Goal: Task Accomplishment & Management: Complete application form

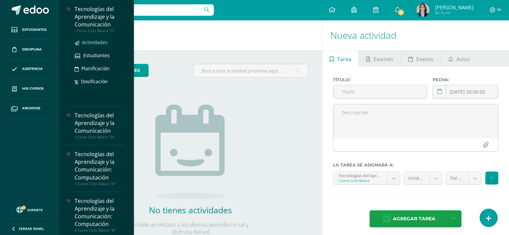
drag, startPoint x: 96, startPoint y: 54, endPoint x: 94, endPoint y: 41, distance: 13.3
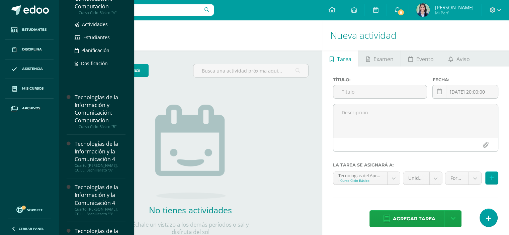
scroll to position [198, 0]
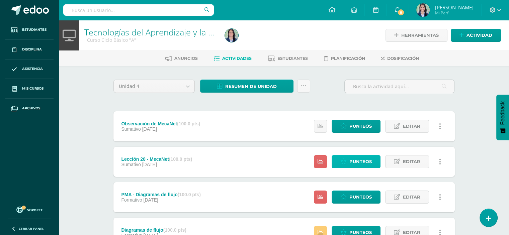
click at [342, 163] on icon at bounding box center [343, 162] width 6 height 6
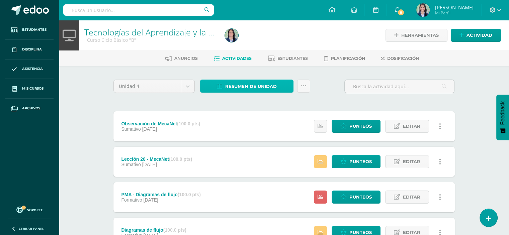
click at [235, 83] on span "Resumen de unidad" at bounding box center [251, 86] width 52 height 12
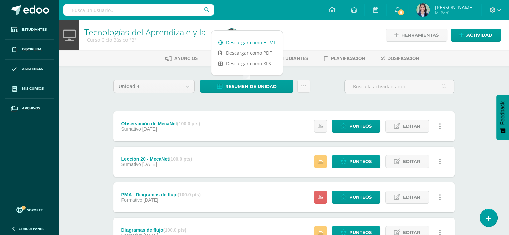
click at [238, 44] on link "Descargar como HTML" at bounding box center [247, 42] width 71 height 10
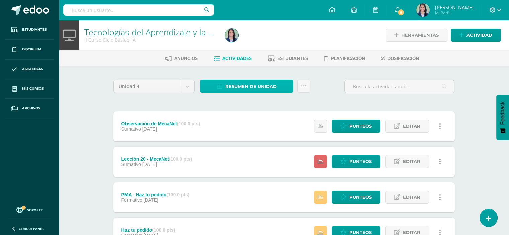
click at [221, 89] on link "Resumen de unidad" at bounding box center [246, 86] width 93 height 13
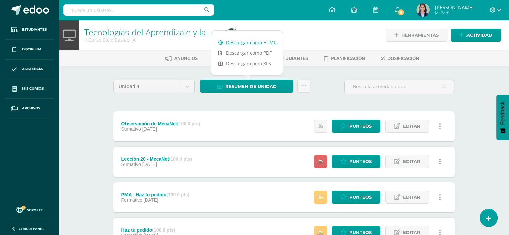
click at [228, 41] on link "Descargar como HTML" at bounding box center [247, 42] width 71 height 10
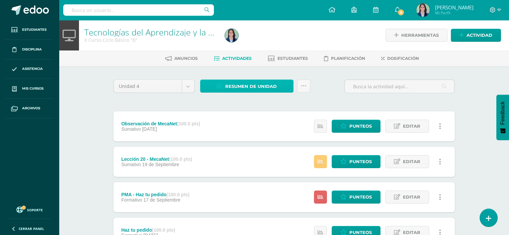
click at [224, 88] on link "Resumen de unidad" at bounding box center [246, 86] width 93 height 13
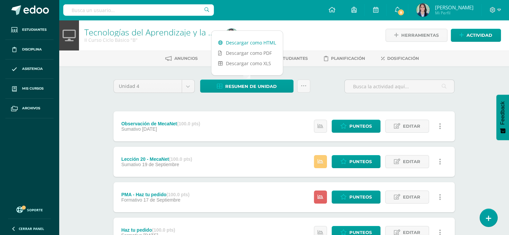
click at [229, 44] on link "Descargar como HTML" at bounding box center [247, 42] width 71 height 10
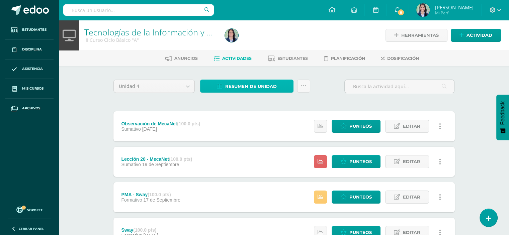
click at [229, 91] on span "Resumen de unidad" at bounding box center [251, 86] width 52 height 12
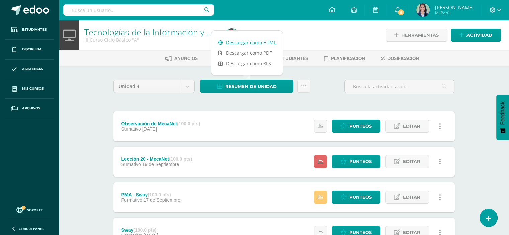
click at [238, 43] on link "Descargar como HTML" at bounding box center [247, 42] width 71 height 10
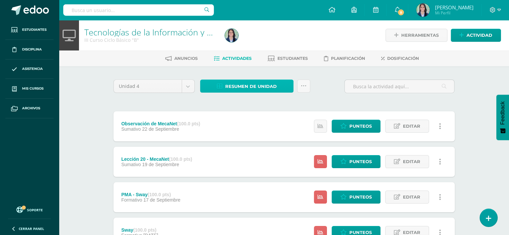
click at [241, 83] on span "Resumen de unidad" at bounding box center [251, 86] width 52 height 12
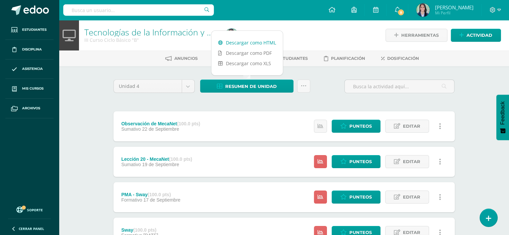
click at [247, 43] on link "Descargar como HTML" at bounding box center [247, 42] width 71 height 10
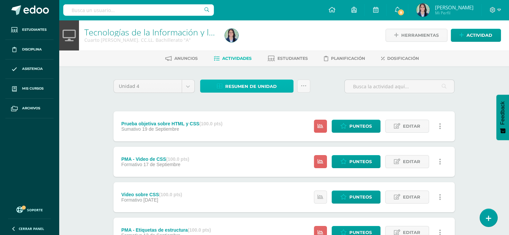
click at [249, 88] on span "Resumen de unidad" at bounding box center [251, 86] width 52 height 12
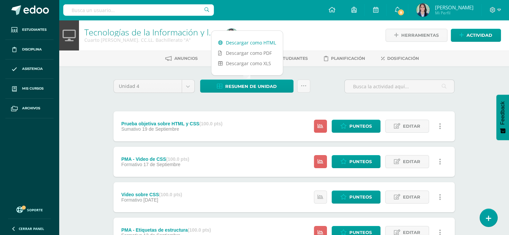
click at [251, 42] on link "Descargar como HTML" at bounding box center [247, 42] width 71 height 10
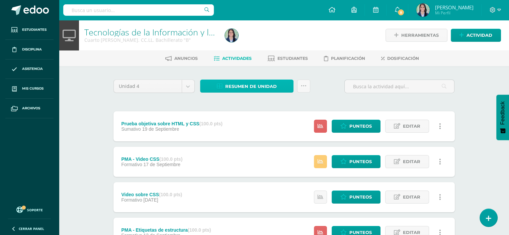
click at [233, 87] on span "Resumen de unidad" at bounding box center [251, 86] width 52 height 12
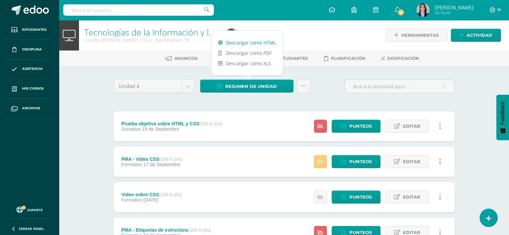
click at [244, 40] on link "Descargar como HTML" at bounding box center [247, 42] width 71 height 10
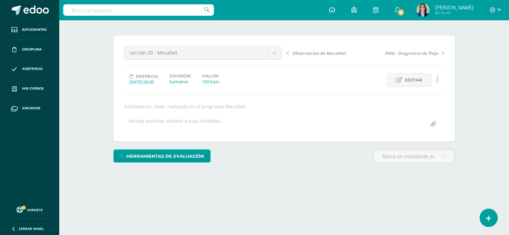
scroll to position [80, 0]
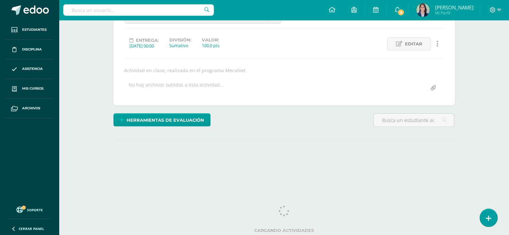
click at [463, 133] on div "¿Estás seguro que quieres eliminar esta actividad? Esto borrará la actividad y …" at bounding box center [284, 88] width 368 height 205
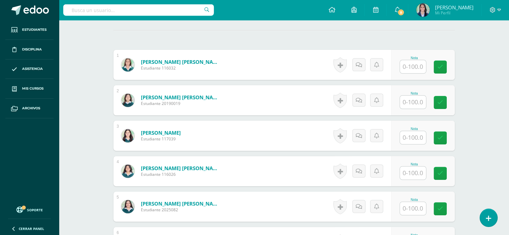
scroll to position [198, 0]
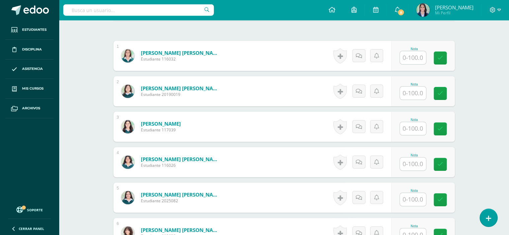
click at [413, 57] on input "text" at bounding box center [413, 57] width 26 height 13
type input "87"
type input "81"
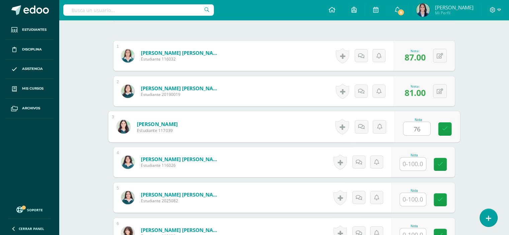
type input "76"
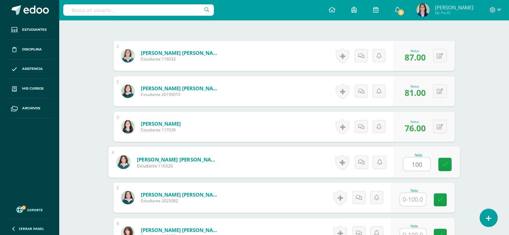
type input "100"
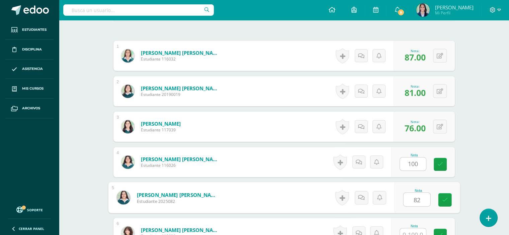
type input "82"
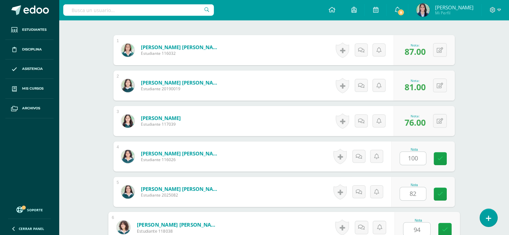
type input "94"
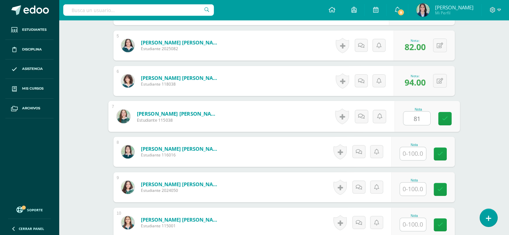
type input "81"
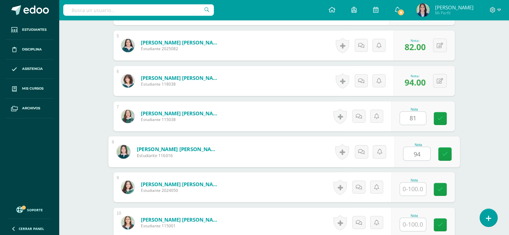
type input "94"
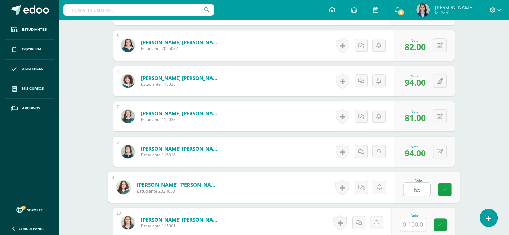
type input "65"
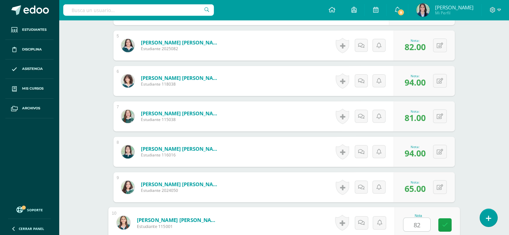
type input "82"
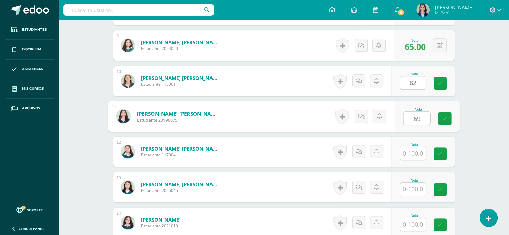
type input "69"
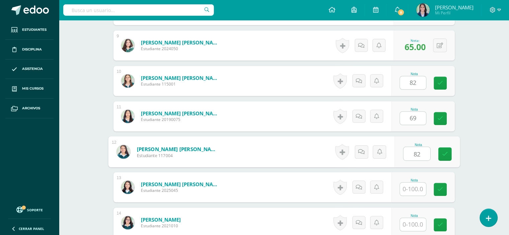
type input "82"
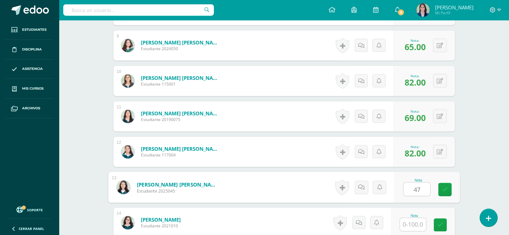
type input "47"
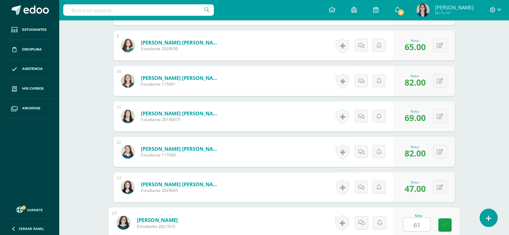
type input "61"
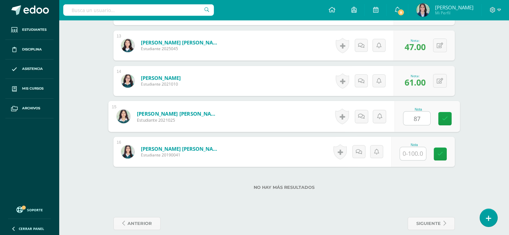
type input "87"
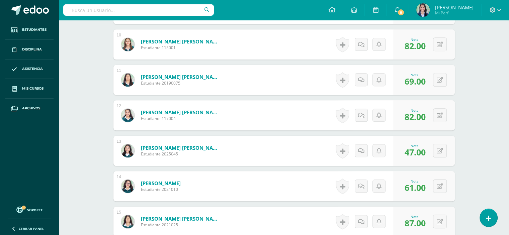
scroll to position [476, 0]
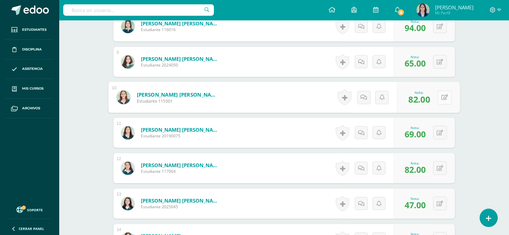
click at [440, 102] on button at bounding box center [445, 97] width 14 height 14
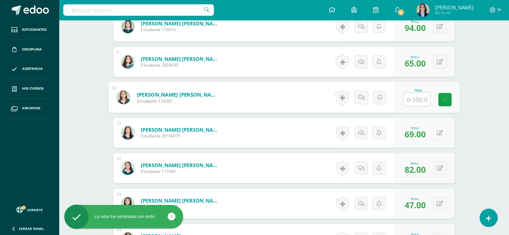
click at [439, 130] on button at bounding box center [440, 133] width 14 height 14
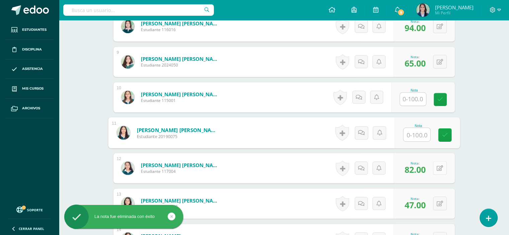
click at [440, 168] on button at bounding box center [440, 168] width 14 height 14
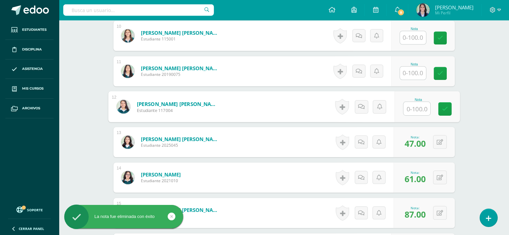
scroll to position [569, 0]
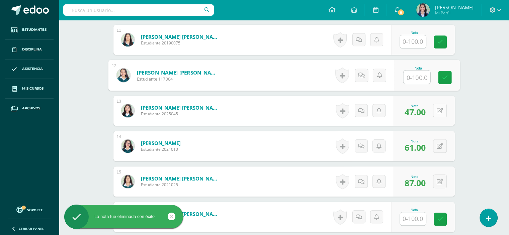
click at [443, 107] on button at bounding box center [440, 111] width 14 height 14
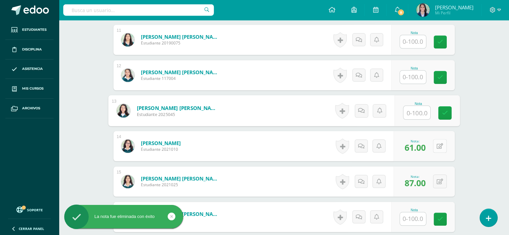
click at [440, 147] on button at bounding box center [440, 146] width 14 height 14
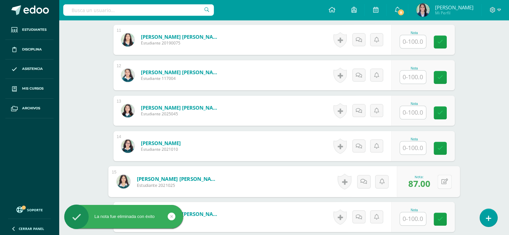
click at [437, 186] on div "0 Logros Logros obtenidos Aún no hay logros agregados Nota: 87.00" at bounding box center [428, 181] width 63 height 31
click at [439, 183] on button at bounding box center [445, 182] width 14 height 14
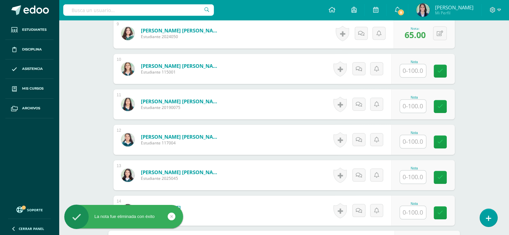
scroll to position [490, 0]
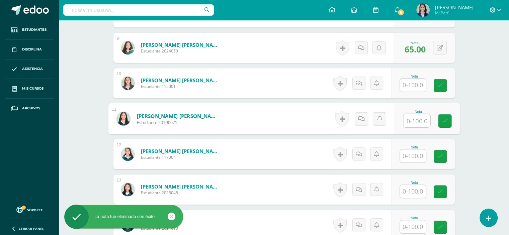
click at [415, 126] on input "text" at bounding box center [416, 120] width 27 height 13
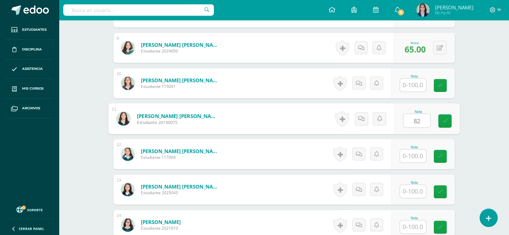
type input "82"
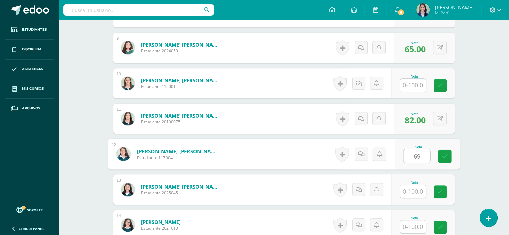
type input "69"
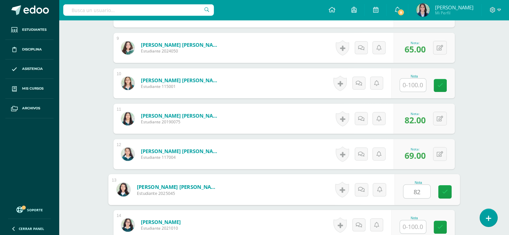
type input "82"
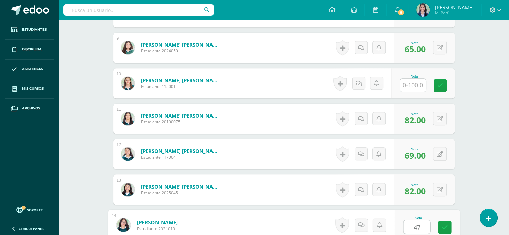
type input "47"
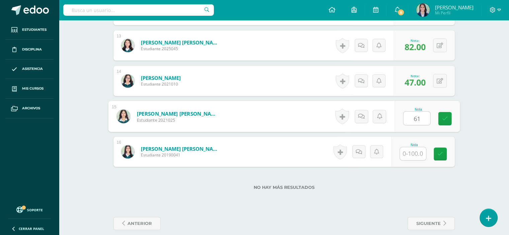
type input "61"
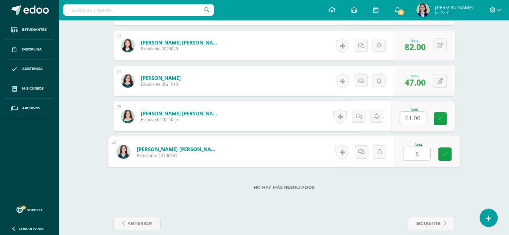
type input "87"
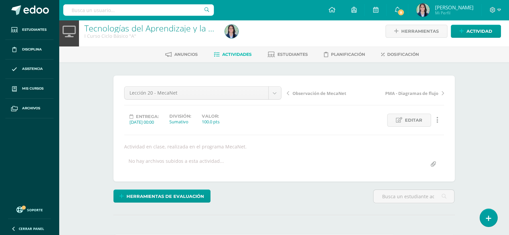
scroll to position [0, 0]
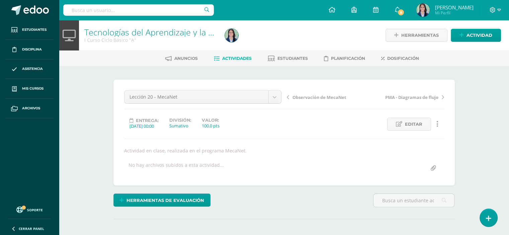
click at [230, 59] on span "Actividades" at bounding box center [236, 58] width 29 height 5
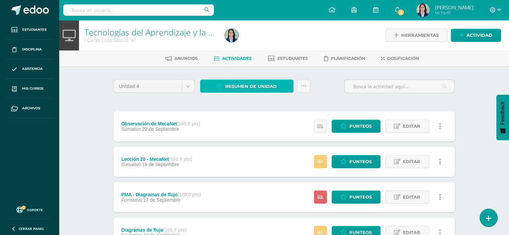
click at [237, 84] on span "Resumen de unidad" at bounding box center [251, 86] width 52 height 12
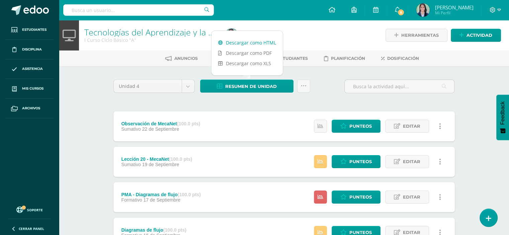
click at [241, 43] on link "Descargar como HTML" at bounding box center [247, 42] width 71 height 10
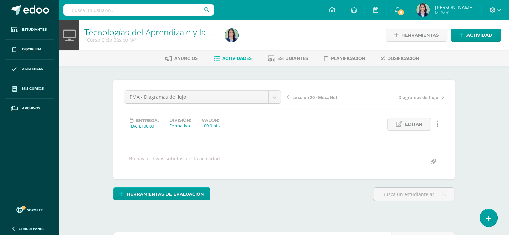
scroll to position [0, 0]
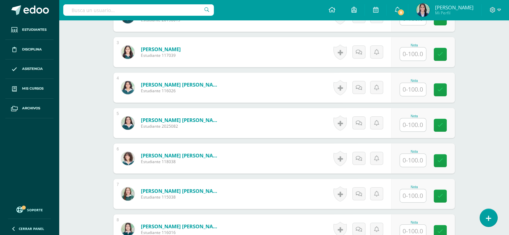
scroll to position [266, 0]
click at [412, 86] on input "text" at bounding box center [413, 89] width 26 height 13
type input "100"
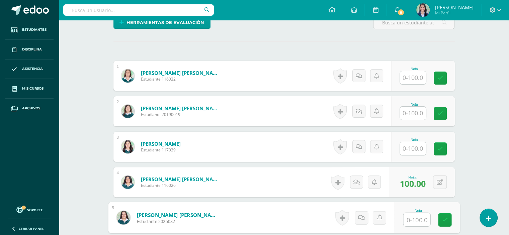
scroll to position [160, 0]
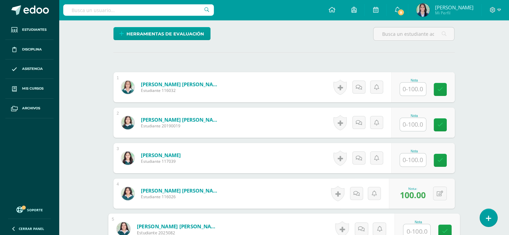
click at [408, 89] on input "text" at bounding box center [413, 89] width 26 height 13
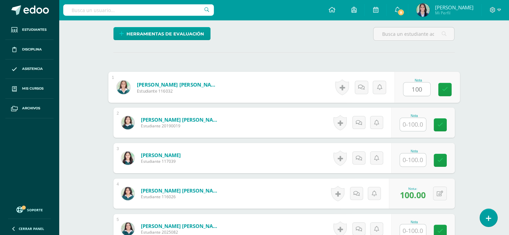
type input "100"
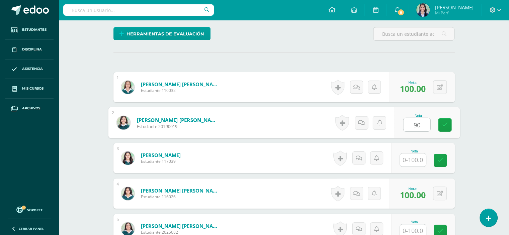
type input "90"
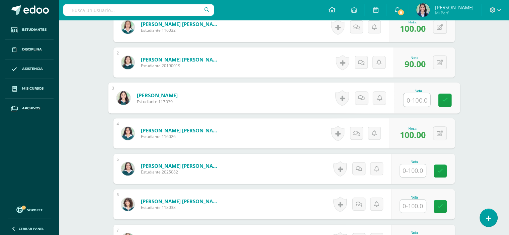
scroll to position [260, 0]
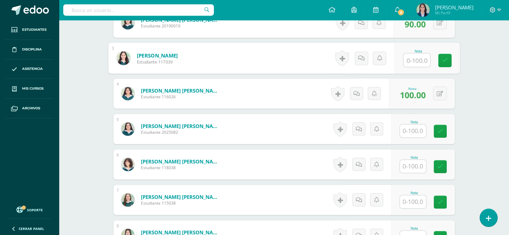
click at [412, 132] on input "text" at bounding box center [413, 131] width 26 height 13
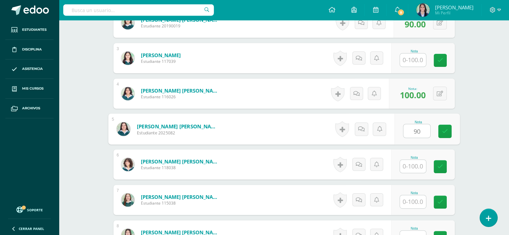
type input "90"
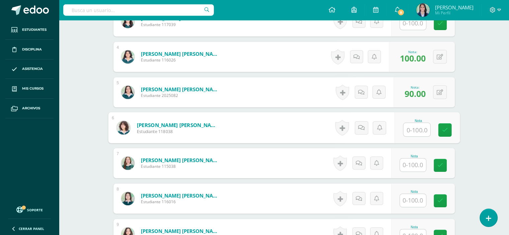
scroll to position [315, 0]
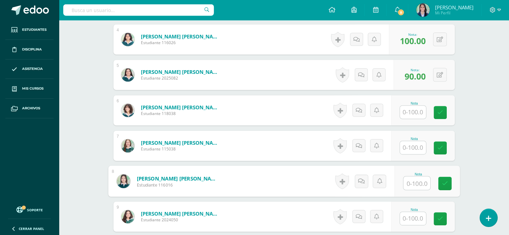
click at [416, 182] on input "text" at bounding box center [416, 183] width 27 height 13
type input "95"
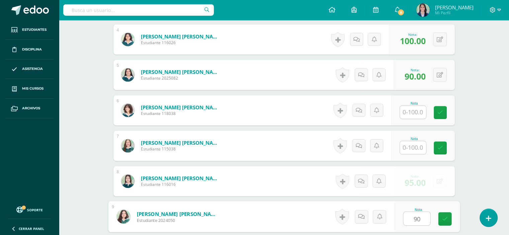
type input "90"
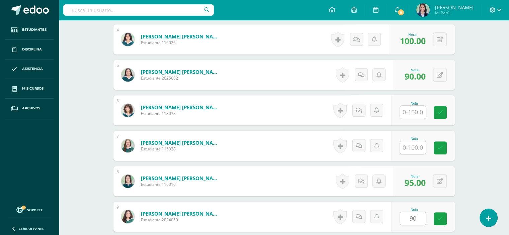
scroll to position [451, 0]
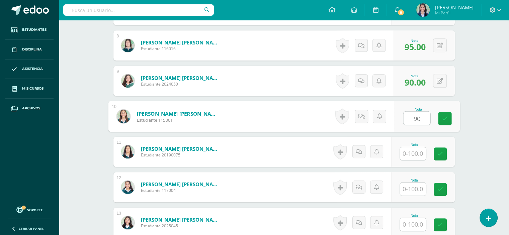
type input "90"
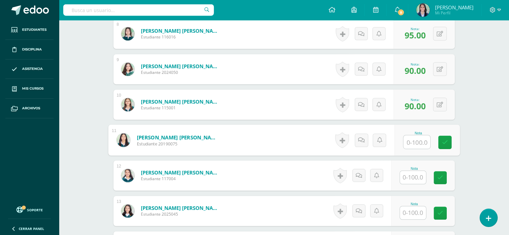
scroll to position [463, 0]
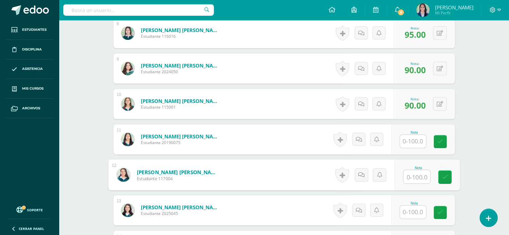
click at [414, 177] on input "text" at bounding box center [416, 176] width 27 height 13
type input "100"
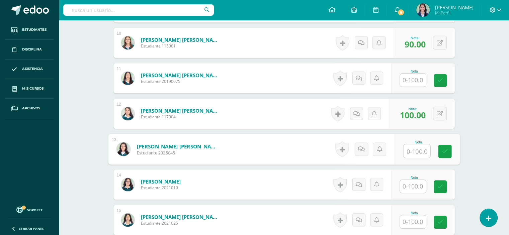
scroll to position [543, 0]
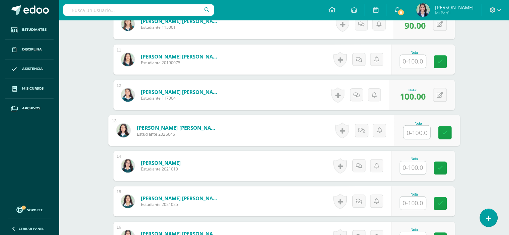
click at [416, 166] on input "text" at bounding box center [413, 167] width 26 height 13
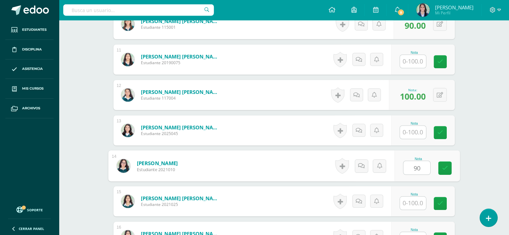
type input "90"
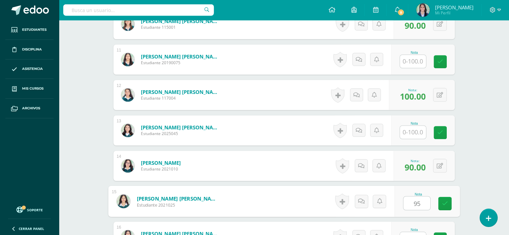
type input "95"
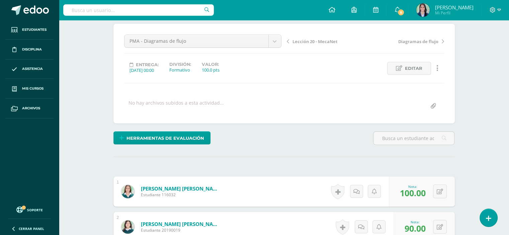
scroll to position [0, 0]
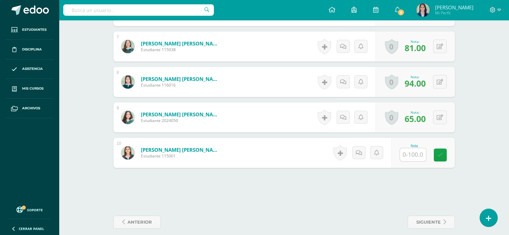
scroll to position [427, 0]
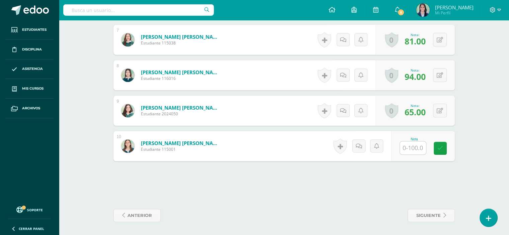
click at [414, 148] on input "text" at bounding box center [413, 148] width 26 height 13
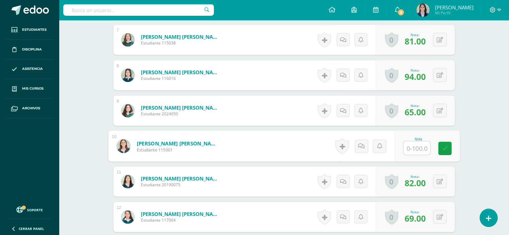
type input "0"
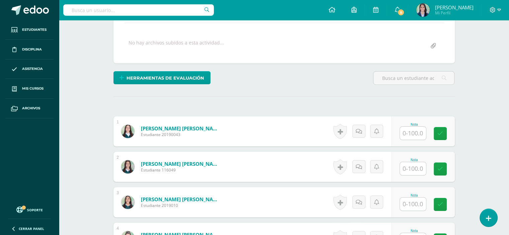
scroll to position [182, 0]
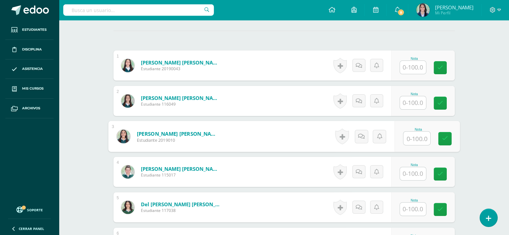
click at [417, 139] on input "text" at bounding box center [416, 138] width 27 height 13
type input "90"
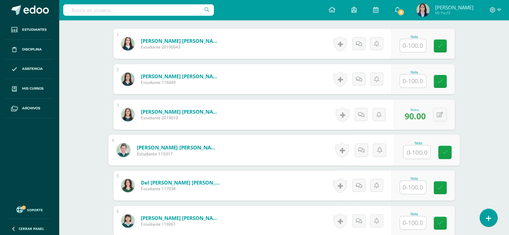
scroll to position [236, 0]
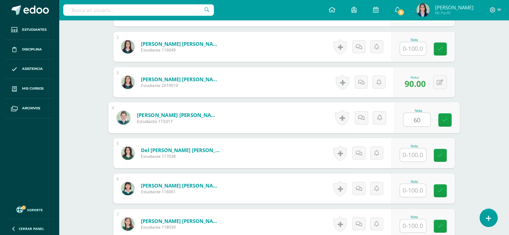
type input "60"
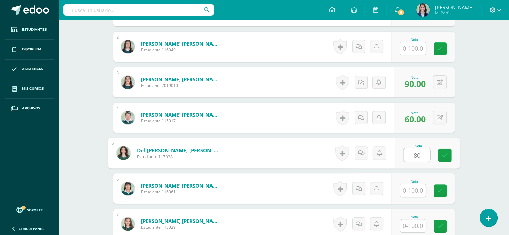
type input "80"
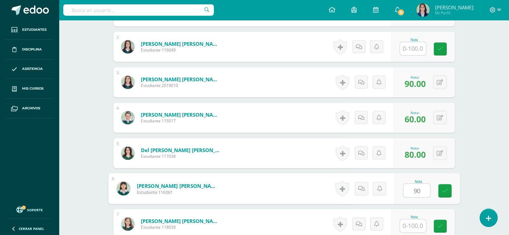
type input "90"
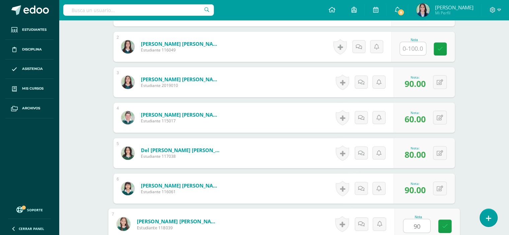
type input "90"
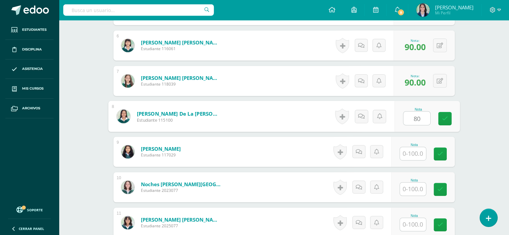
type input "80"
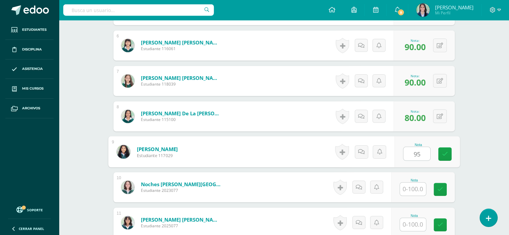
type input "95"
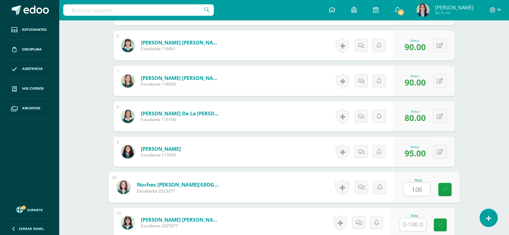
type input "100"
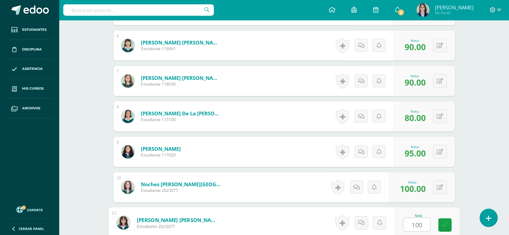
type input "100"
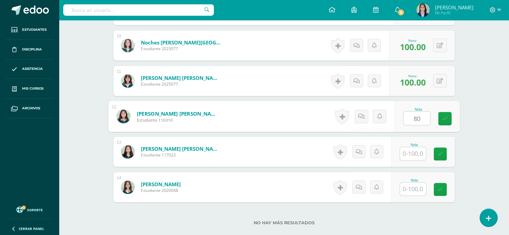
type input "80"
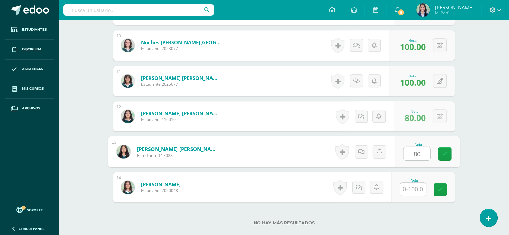
type input "80"
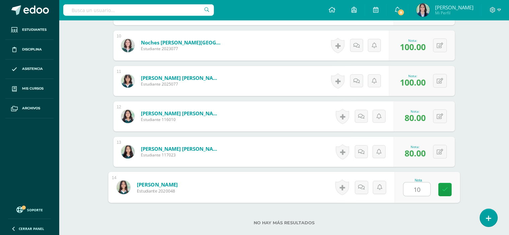
type input "100"
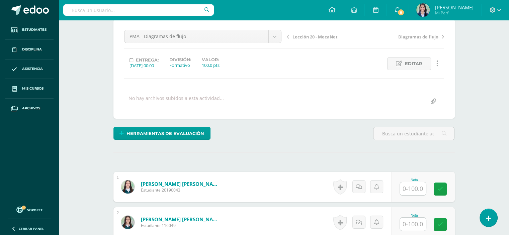
scroll to position [49, 0]
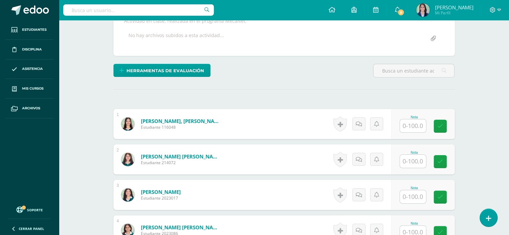
scroll to position [130, 0]
click at [416, 128] on input "text" at bounding box center [413, 126] width 26 height 13
type input "67"
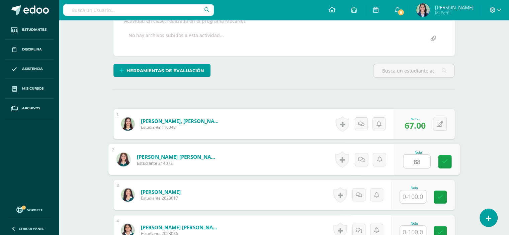
type input "88"
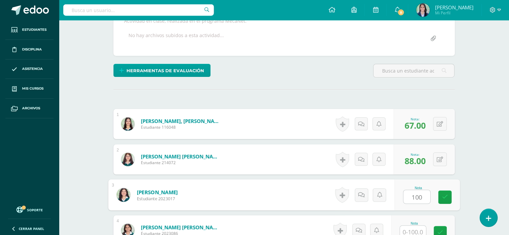
type input "100"
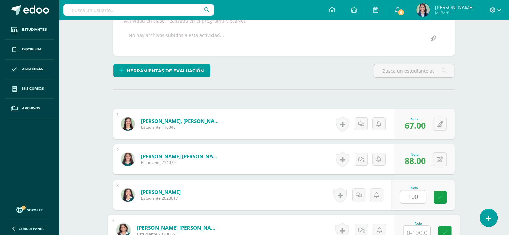
scroll to position [133, 0]
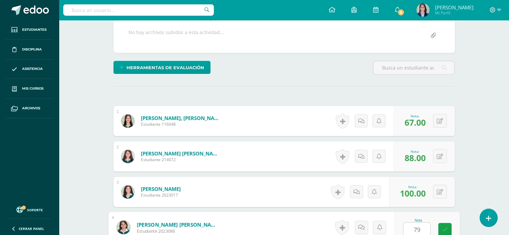
type input "79"
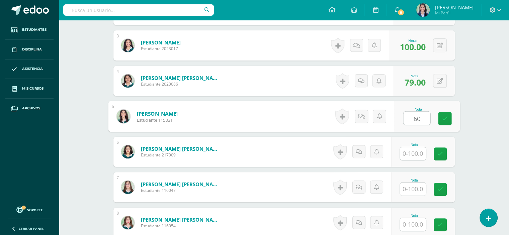
type input "60"
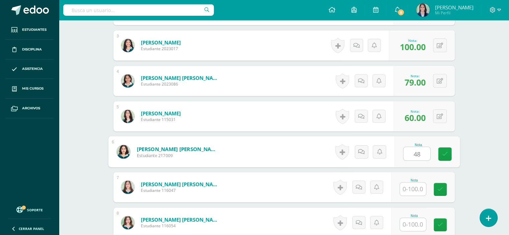
type input "48"
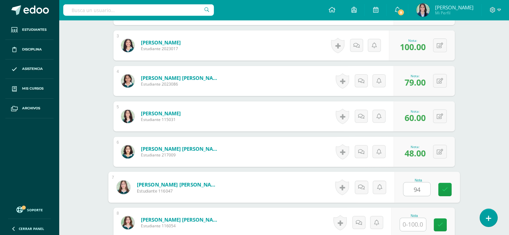
type input "94"
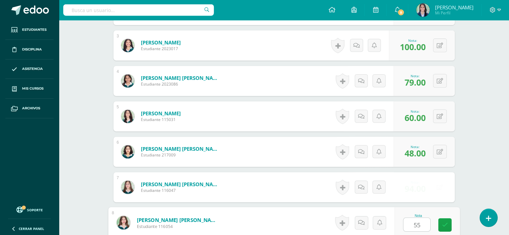
type input "55"
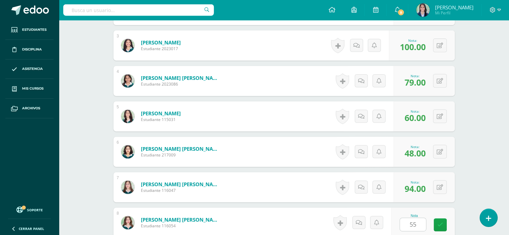
scroll to position [421, 0]
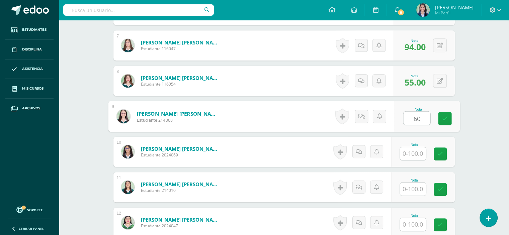
type input "60"
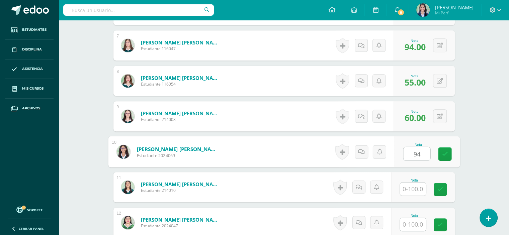
type input "94"
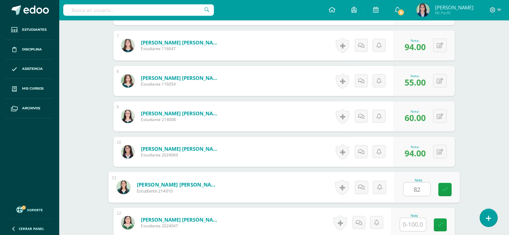
type input "82"
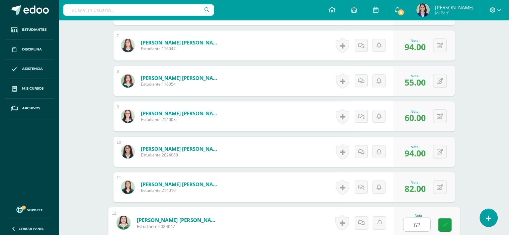
type input "62"
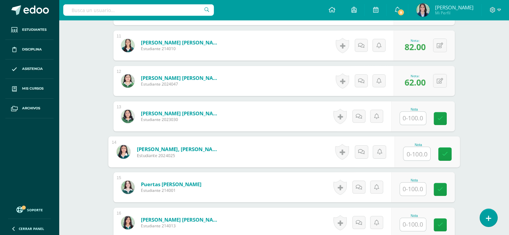
click at [411, 155] on input "text" at bounding box center [416, 153] width 27 height 13
type input "88"
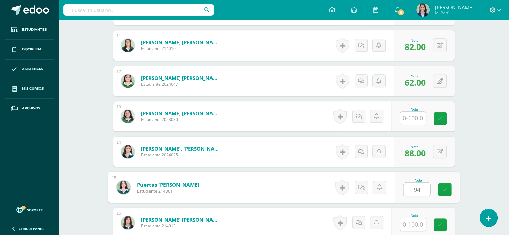
type input "94"
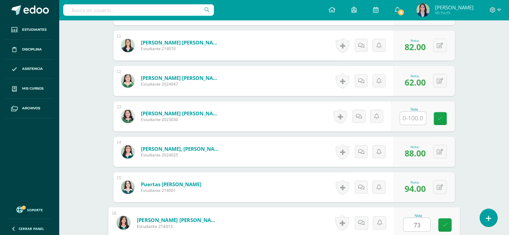
type input "73"
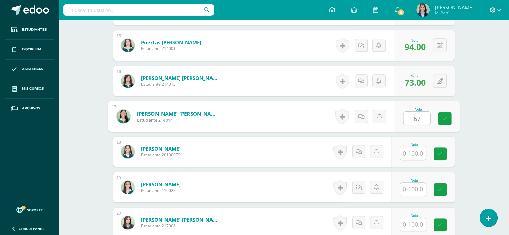
type input "67"
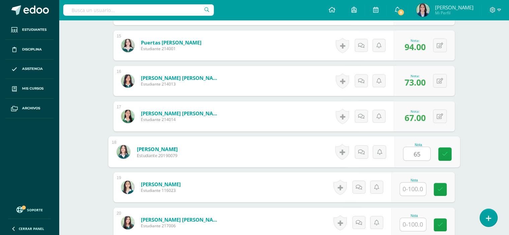
type input "65"
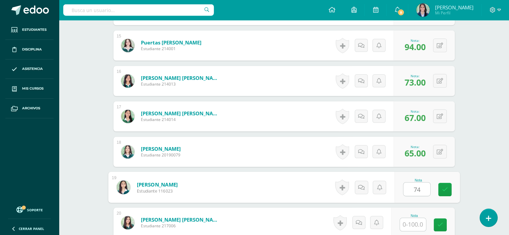
type input "74"
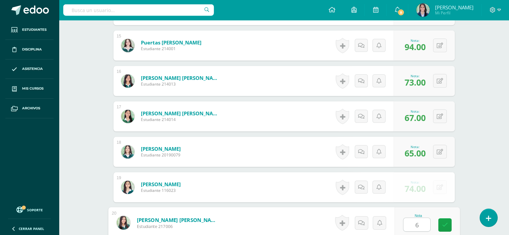
type input "62"
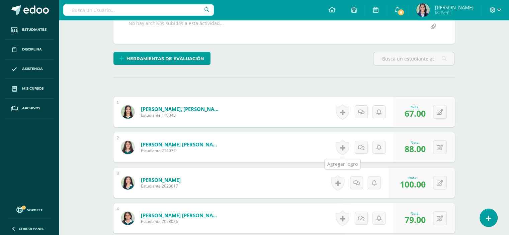
scroll to position [114, 0]
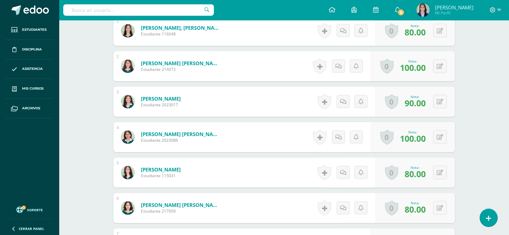
scroll to position [231, 0]
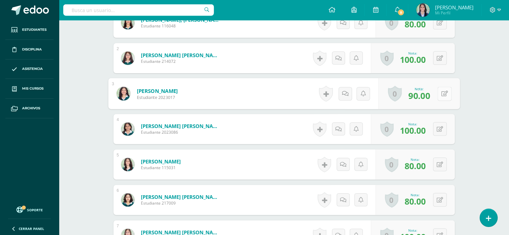
click at [437, 93] on div "0 [GEOGRAPHIC_DATA] Logros obtenidos Aún no hay logros agregados Nota: 90.00" at bounding box center [419, 93] width 82 height 31
click at [443, 94] on icon at bounding box center [444, 93] width 7 height 6
type input "95"
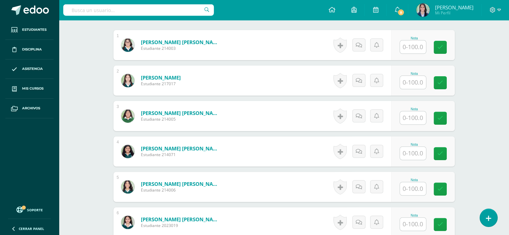
scroll to position [209, 0]
click at [413, 49] on input "text" at bounding box center [413, 46] width 26 height 13
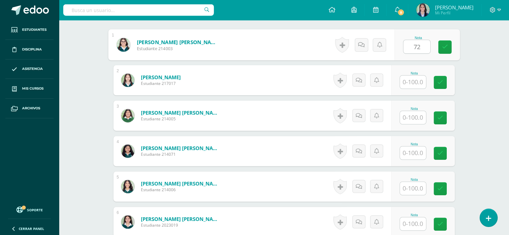
type input "72"
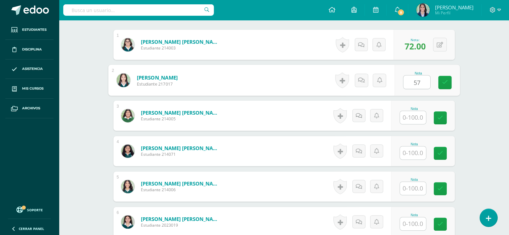
type input "57"
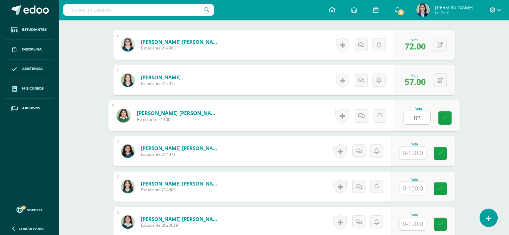
type input "82"
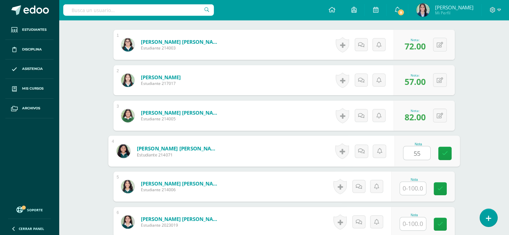
type input "55"
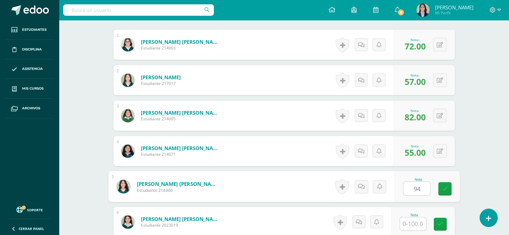
type input "94"
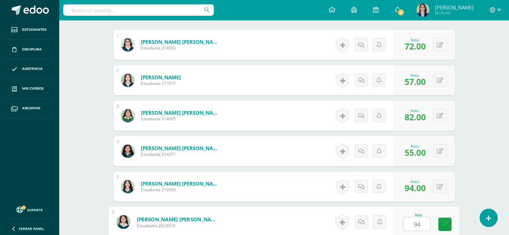
type input "94"
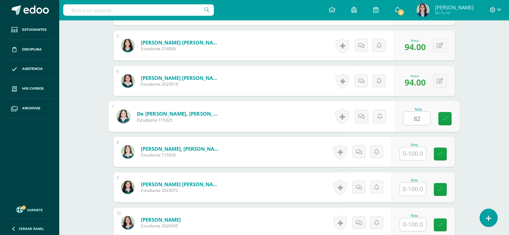
type input "82"
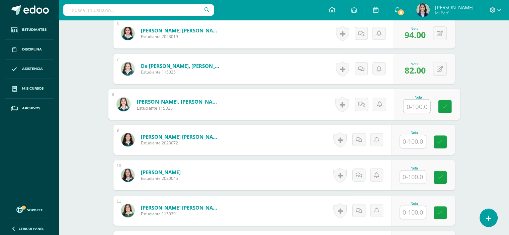
scroll to position [421, 0]
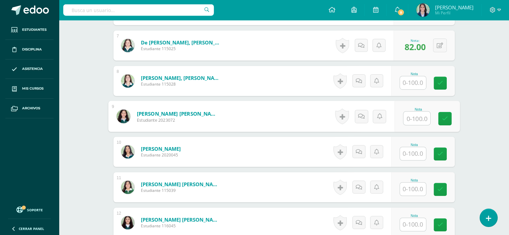
click at [411, 119] on input "text" at bounding box center [416, 118] width 27 height 13
type input "70"
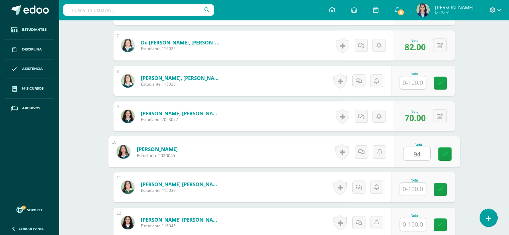
type input "94"
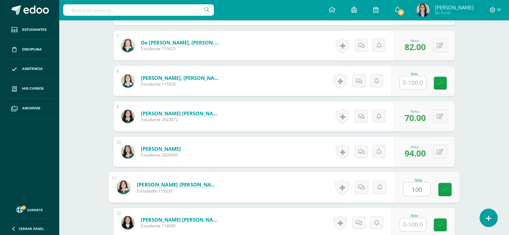
type input "100"
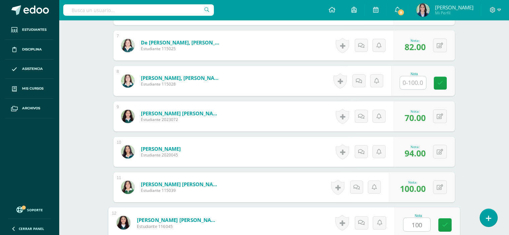
type input "100"
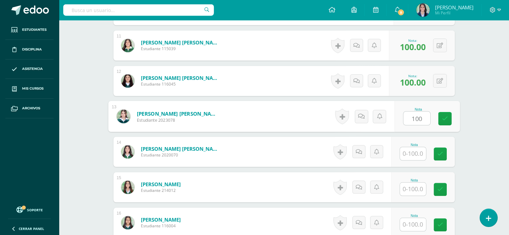
type input "100"
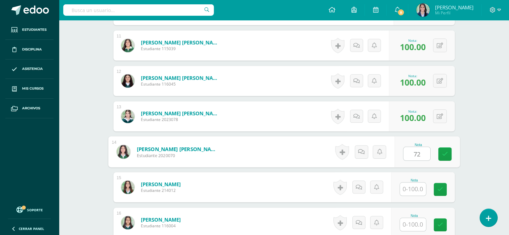
type input "72"
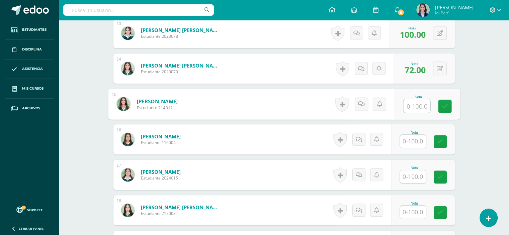
scroll to position [656, 0]
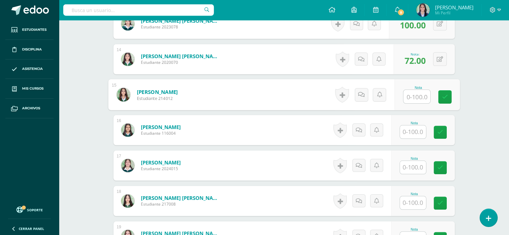
click at [411, 131] on input "text" at bounding box center [413, 132] width 26 height 13
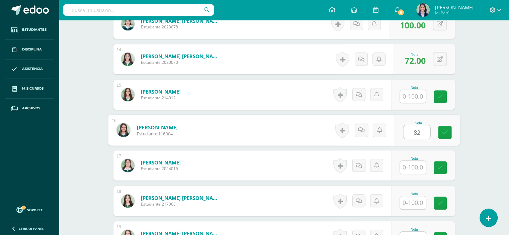
type input "82"
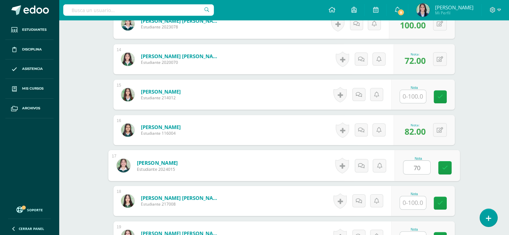
type input "70"
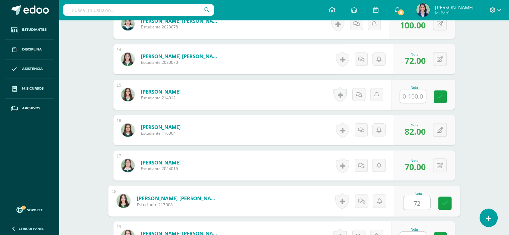
type input "72"
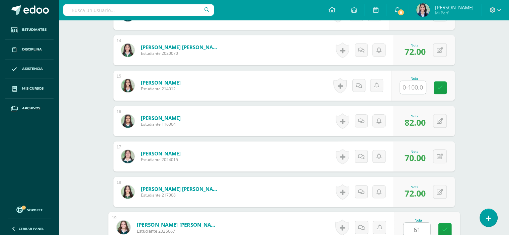
type input "61"
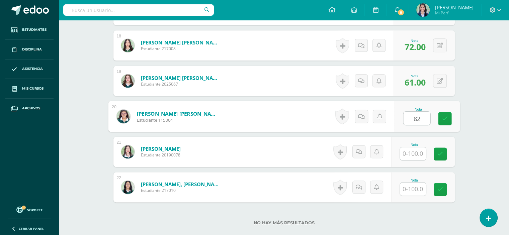
type input "82"
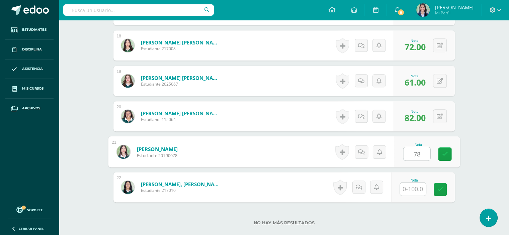
type input "78"
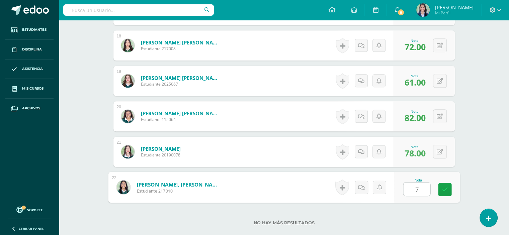
type input "79"
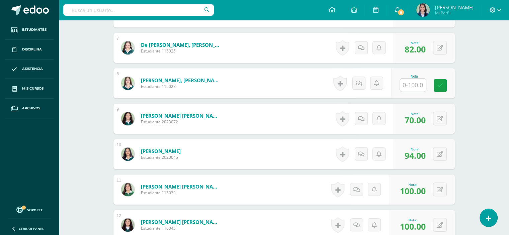
scroll to position [402, 0]
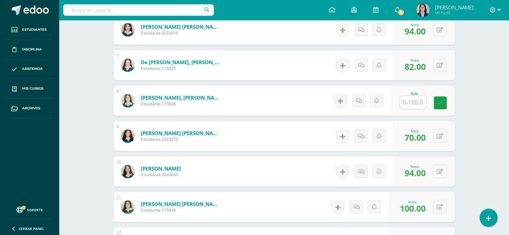
click at [419, 102] on input "text" at bounding box center [413, 102] width 26 height 13
type input "72"
click at [480, 142] on div "Tecnologías de la Información y Comunicación: Computación III Curso Ciclo Básic…" at bounding box center [284, 153] width 450 height 1071
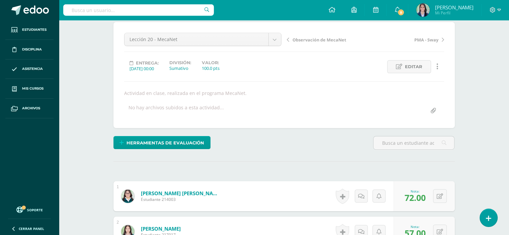
scroll to position [0, 0]
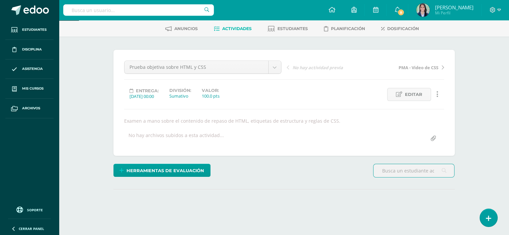
scroll to position [80, 0]
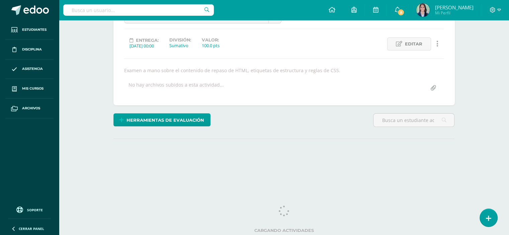
click at [467, 105] on div "¿Estás seguro que quieres eliminar esta actividad? Esto borrará la actividad y …" at bounding box center [284, 88] width 368 height 205
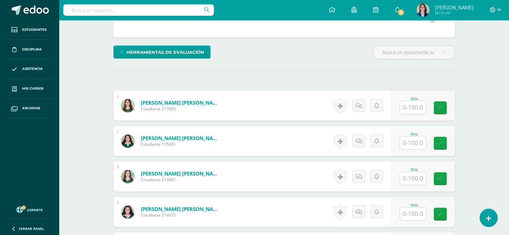
scroll to position [177, 0]
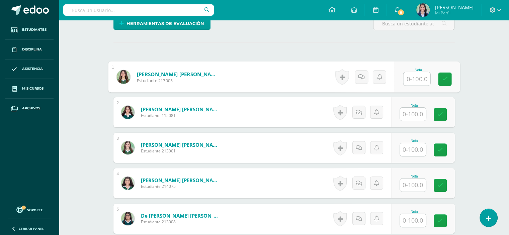
click at [411, 78] on input "text" at bounding box center [416, 78] width 27 height 13
type input "43"
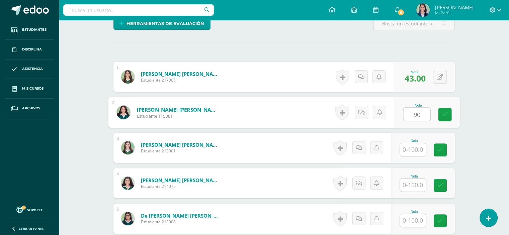
type input "90"
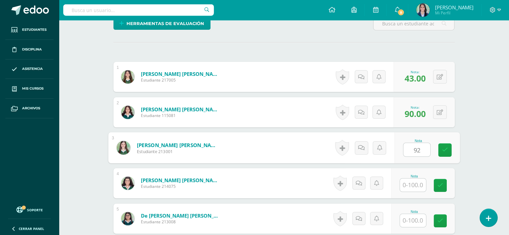
type input "92"
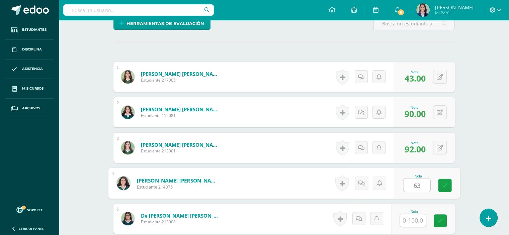
type input "63"
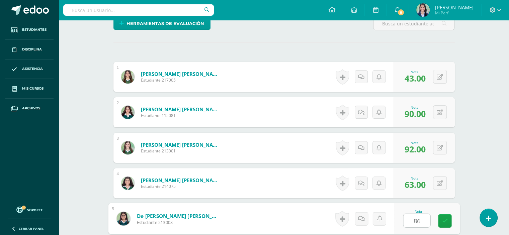
type input "86"
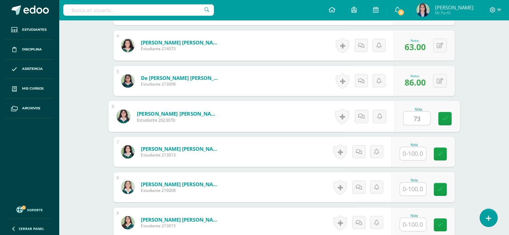
type input "73"
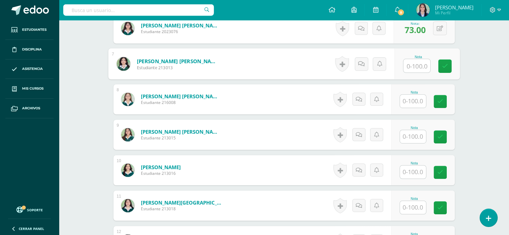
scroll to position [405, 0]
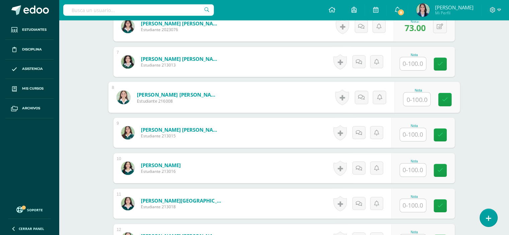
click at [416, 99] on input "text" at bounding box center [416, 99] width 27 height 13
type input "75"
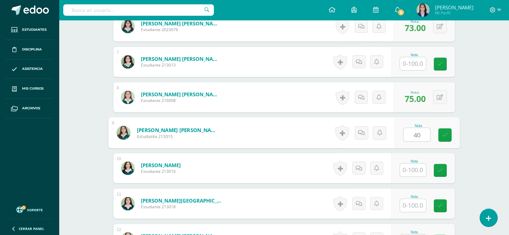
type input "40"
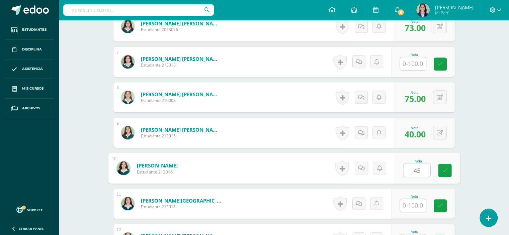
type input "45"
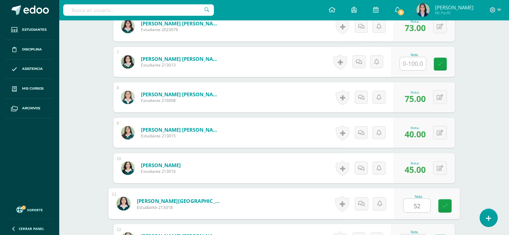
type input "52"
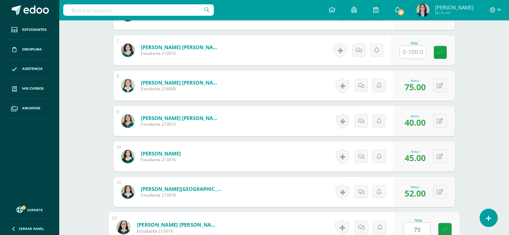
type input "79"
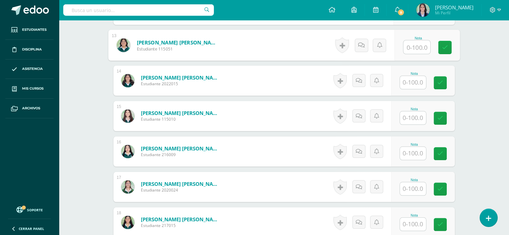
scroll to position [630, 0]
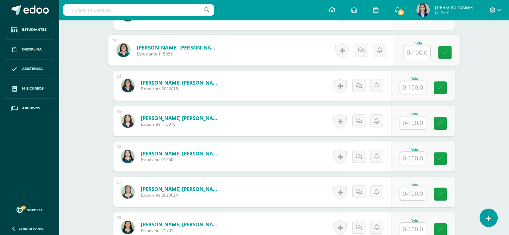
click at [414, 83] on input "text" at bounding box center [413, 87] width 26 height 13
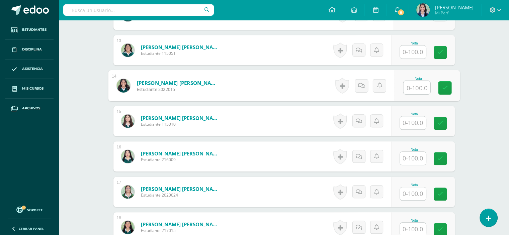
type input "8"
type input "26"
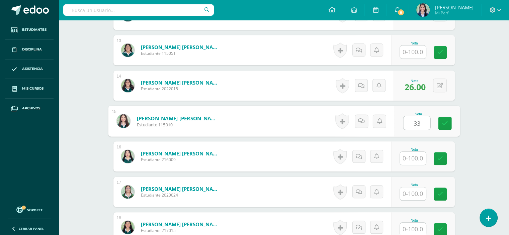
type input "33"
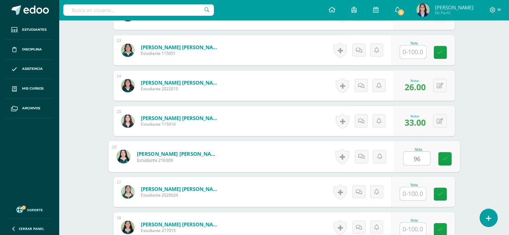
type input "96"
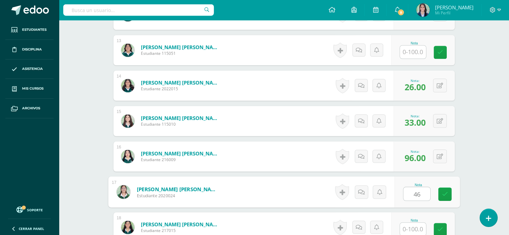
type input "46"
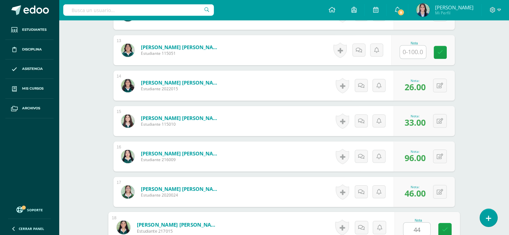
type input "44"
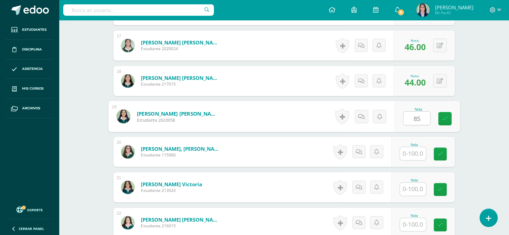
type input "85"
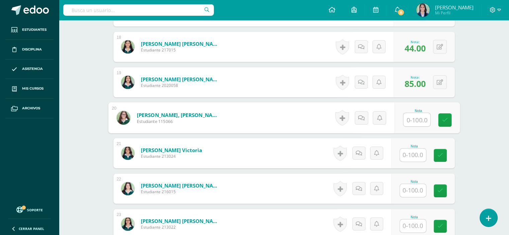
scroll to position [865, 0]
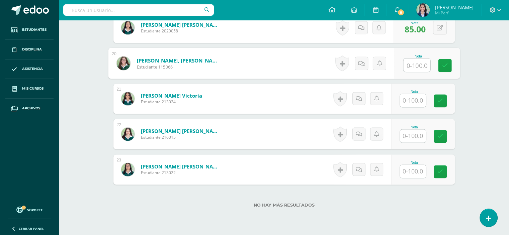
click at [414, 131] on input "text" at bounding box center [413, 136] width 26 height 13
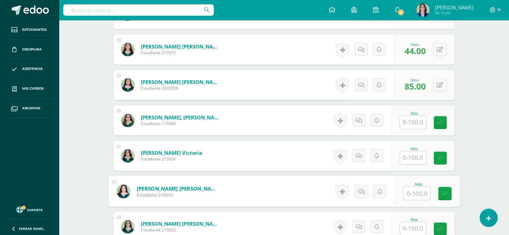
scroll to position [807, 0]
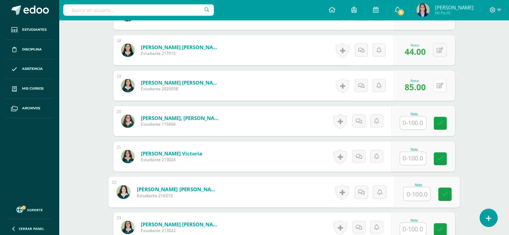
click at [437, 87] on button at bounding box center [440, 86] width 14 height 14
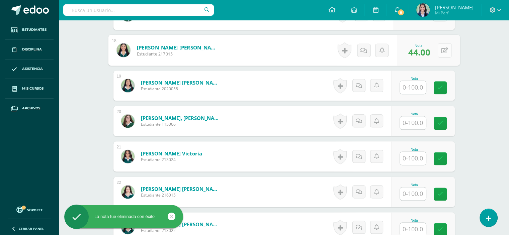
click at [441, 48] on icon at bounding box center [444, 50] width 7 height 6
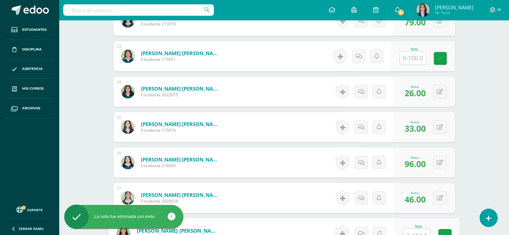
scroll to position [613, 0]
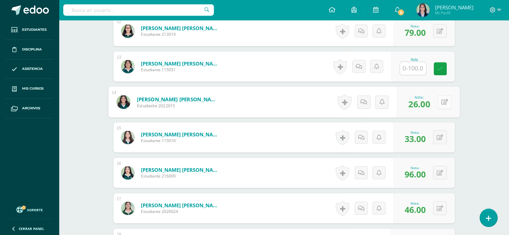
click at [441, 103] on button at bounding box center [445, 102] width 14 height 14
type input "33"
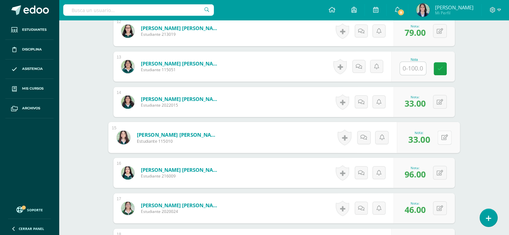
click at [437, 140] on div "0 [GEOGRAPHIC_DATA] Logros obtenidos Aún no hay logros agregados Nota: 33.00" at bounding box center [428, 137] width 63 height 31
click at [449, 135] on button at bounding box center [445, 138] width 14 height 14
type input "96"
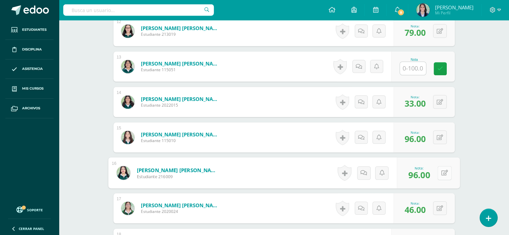
click at [438, 169] on button at bounding box center [445, 173] width 14 height 14
type input "46"
click at [438, 208] on button at bounding box center [440, 209] width 14 height 14
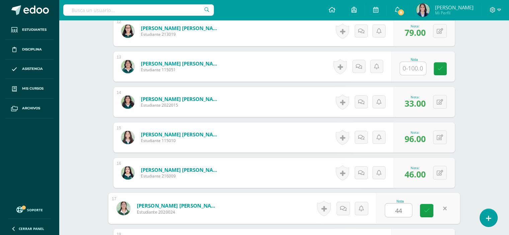
type input "44"
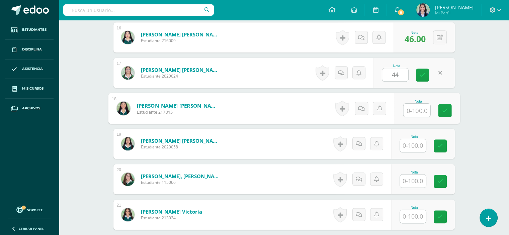
scroll to position [752, 0]
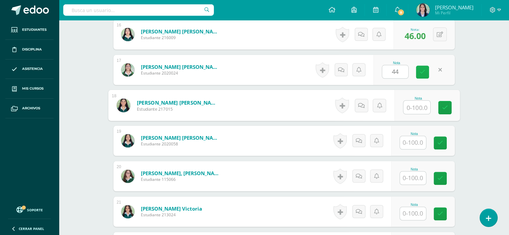
click at [423, 72] on icon at bounding box center [423, 72] width 6 height 6
type input "85"
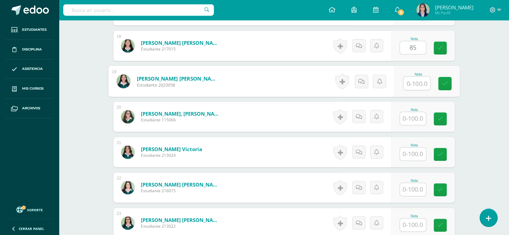
scroll to position [812, 0]
click at [412, 151] on input "text" at bounding box center [413, 153] width 26 height 13
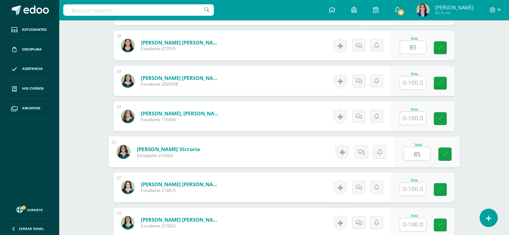
type input "85"
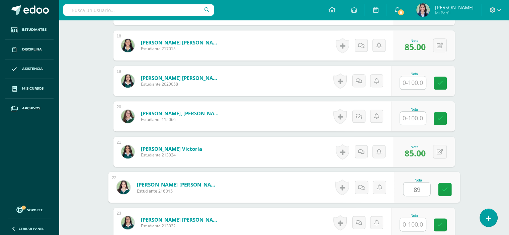
type input "89"
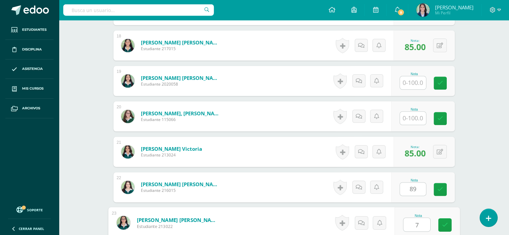
type input "76"
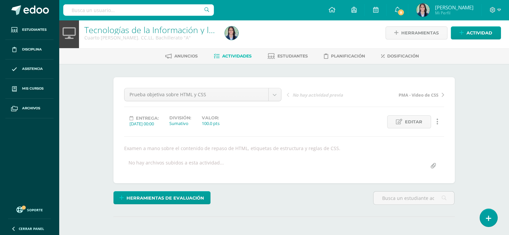
scroll to position [0, 0]
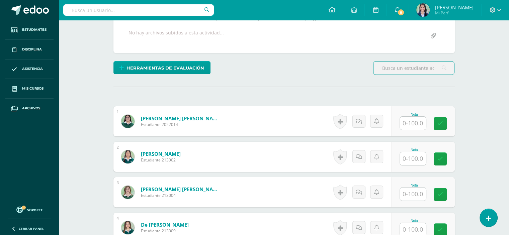
scroll to position [150, 0]
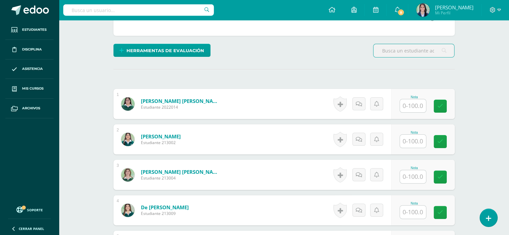
click at [403, 107] on input "text" at bounding box center [413, 105] width 26 height 13
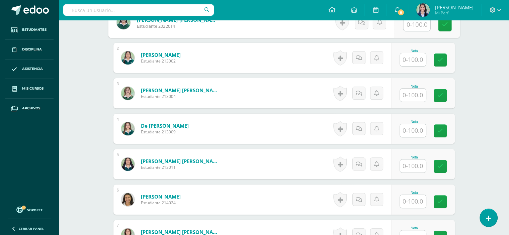
scroll to position [232, 0]
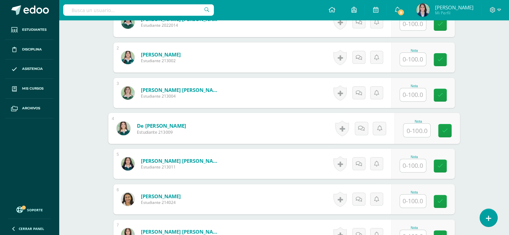
click at [411, 131] on input "text" at bounding box center [416, 130] width 27 height 13
type input "0"
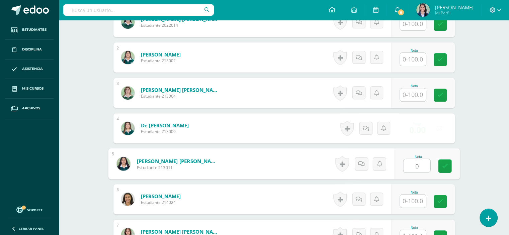
type input "0"
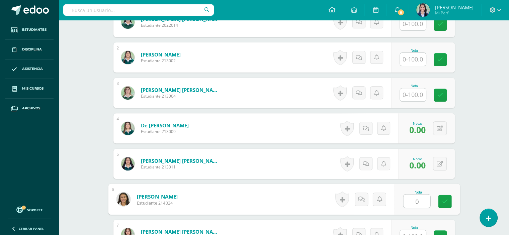
type input "0"
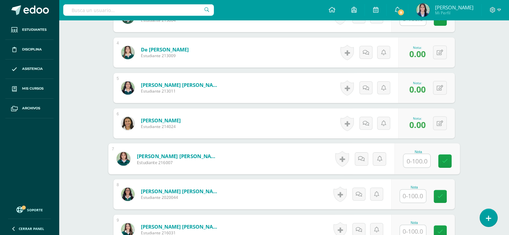
scroll to position [316, 0]
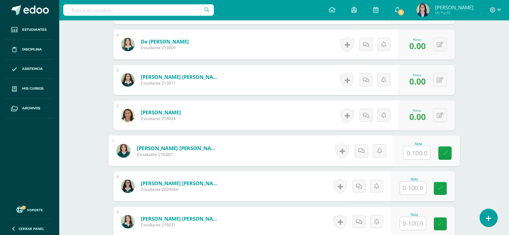
click at [411, 191] on input "text" at bounding box center [413, 188] width 26 height 13
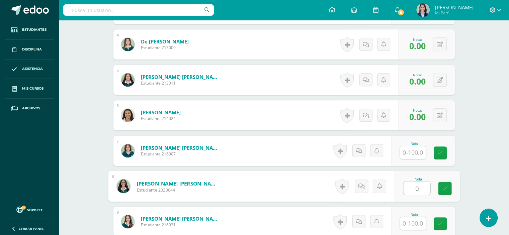
type input "0"
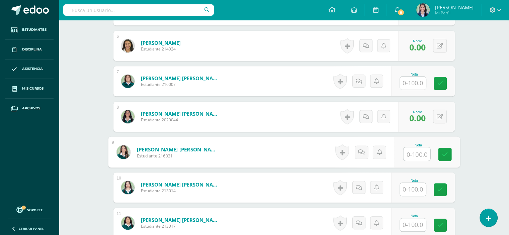
scroll to position [425, 0]
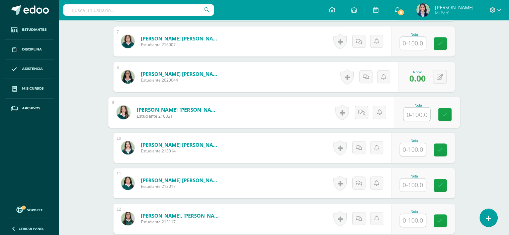
click at [416, 185] on input "text" at bounding box center [413, 185] width 26 height 13
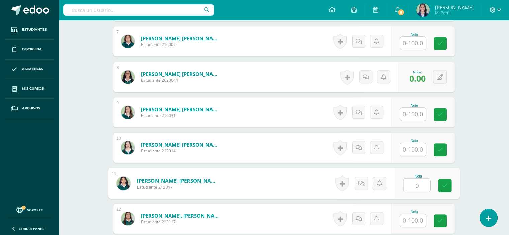
type input "0"
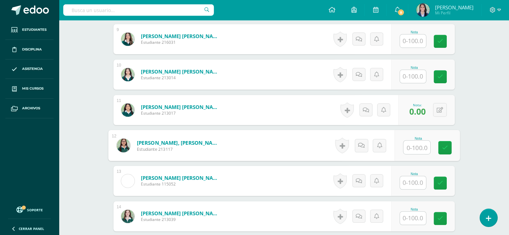
scroll to position [527, 0]
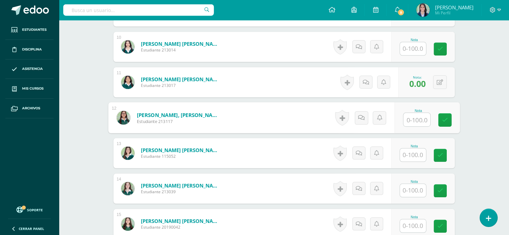
click at [416, 157] on input "text" at bounding box center [413, 155] width 26 height 13
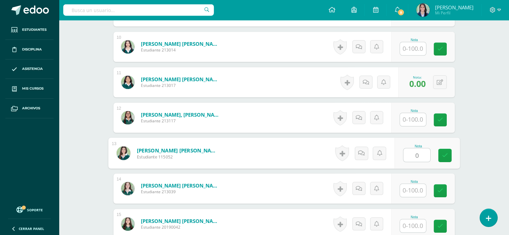
type input "0"
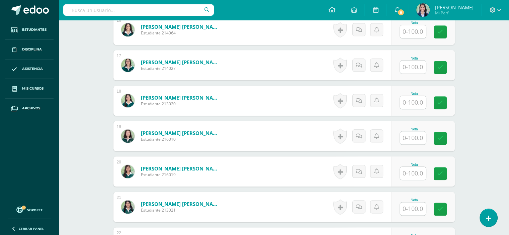
scroll to position [759, 0]
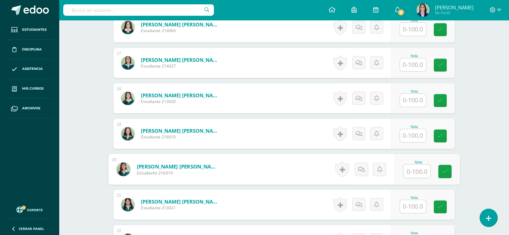
click at [412, 173] on input "text" at bounding box center [416, 171] width 27 height 13
type input "0"
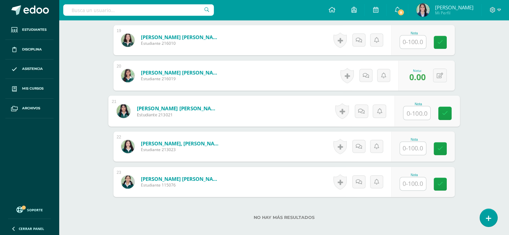
scroll to position [871, 0]
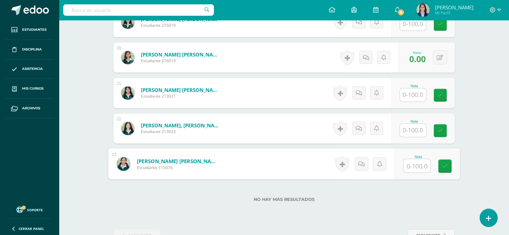
click at [415, 166] on input "text" at bounding box center [416, 165] width 27 height 13
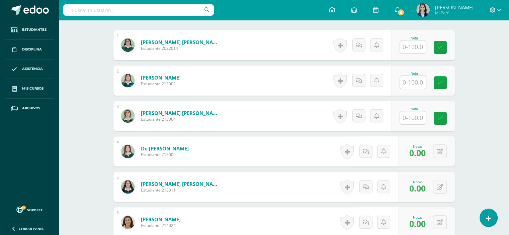
scroll to position [205, 0]
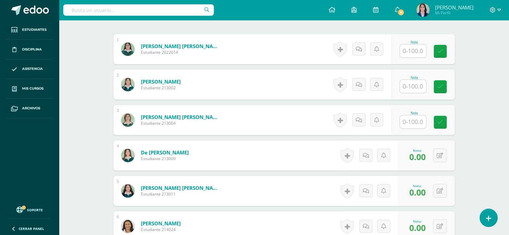
click at [414, 50] on input "text" at bounding box center [413, 51] width 26 height 13
click at [414, 50] on input "text" at bounding box center [416, 51] width 27 height 13
type input "57"
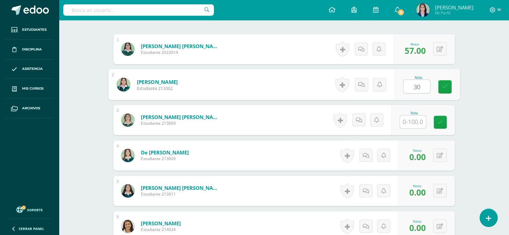
type input "30"
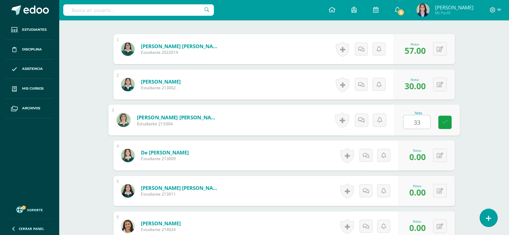
type input "333"
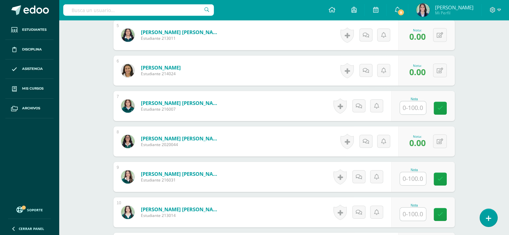
scroll to position [362, 0]
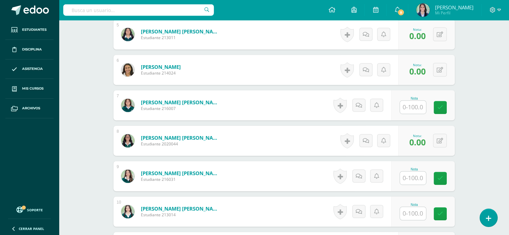
click at [415, 105] on input "text" at bounding box center [413, 107] width 26 height 13
type input "27"
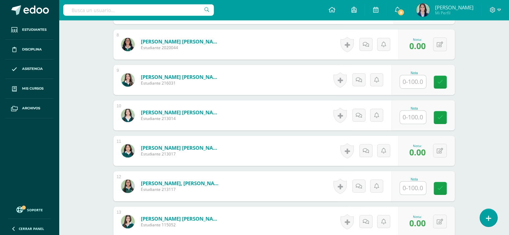
scroll to position [461, 0]
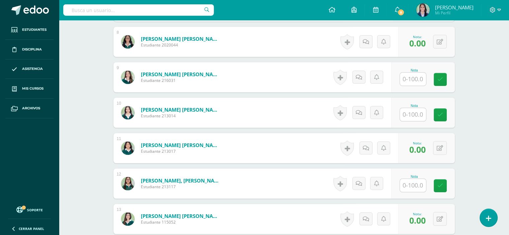
click at [412, 114] on input "text" at bounding box center [413, 114] width 26 height 13
type input "48"
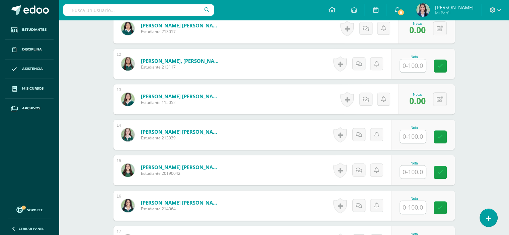
scroll to position [581, 0]
click at [418, 60] on input "text" at bounding box center [413, 65] width 26 height 13
type input "29"
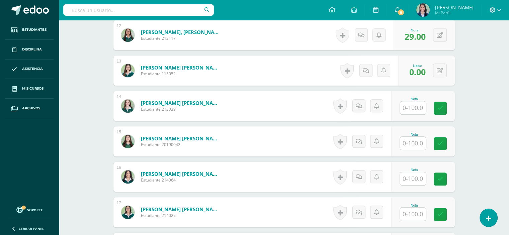
scroll to position [616, 0]
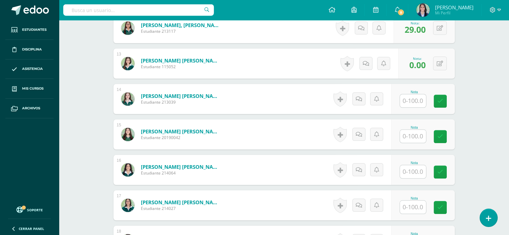
click at [411, 98] on input "text" at bounding box center [413, 100] width 26 height 13
type input "78"
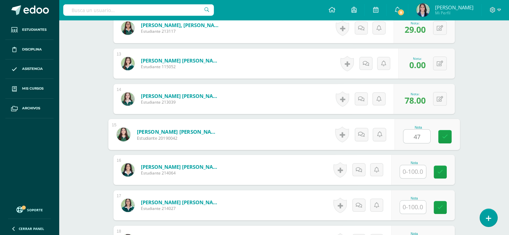
type input "47"
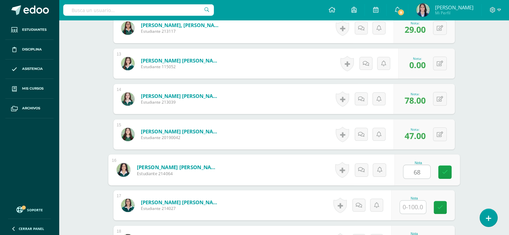
type input "68"
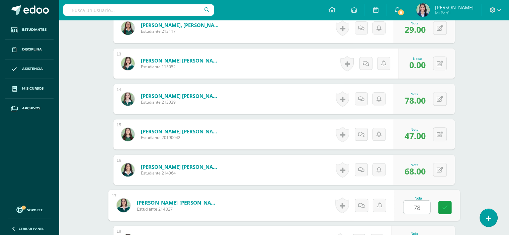
type input "78"
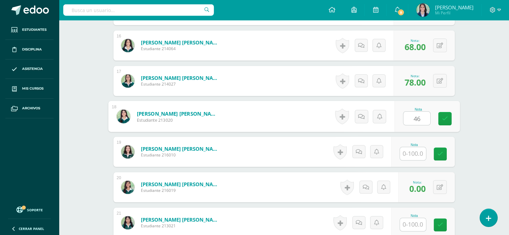
type input "46"
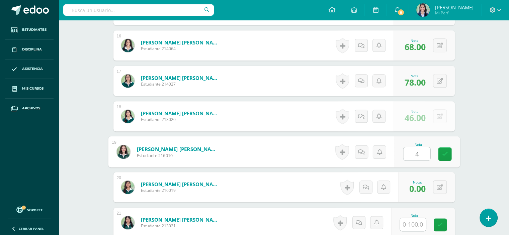
type input "40"
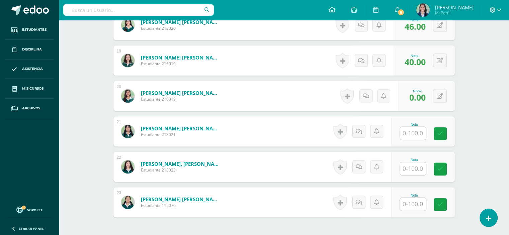
scroll to position [849, 0]
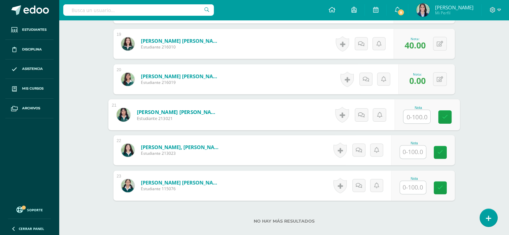
click at [413, 116] on input "text" at bounding box center [416, 116] width 27 height 13
type input "68"
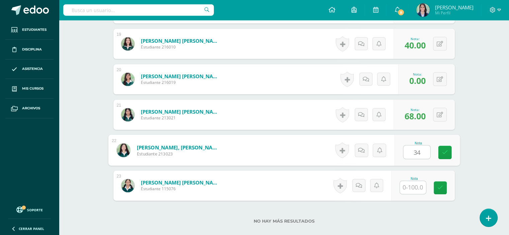
type input "34"
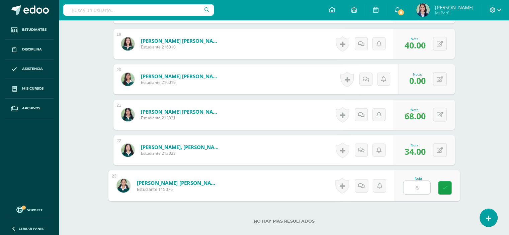
type input "52"
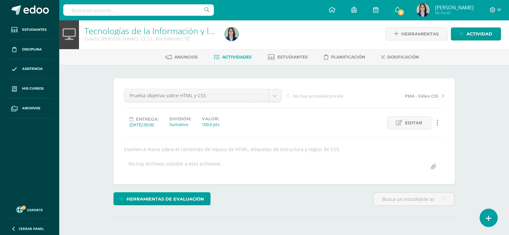
scroll to position [0, 0]
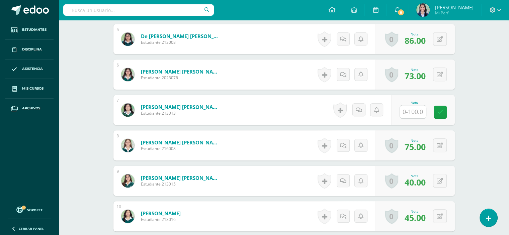
scroll to position [360, 0]
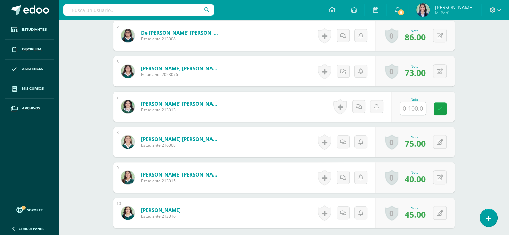
click at [410, 110] on input "text" at bounding box center [413, 108] width 26 height 13
type input "0"
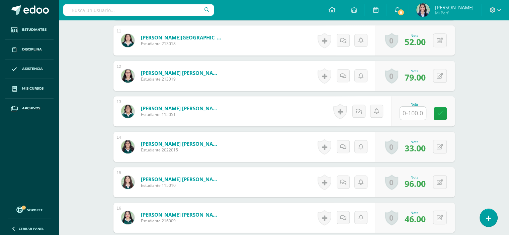
scroll to position [569, 0]
click at [412, 112] on input "text" at bounding box center [416, 112] width 27 height 13
type input "0"
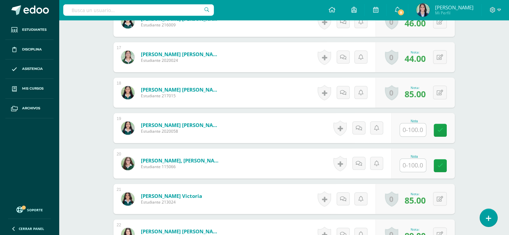
scroll to position [782, 0]
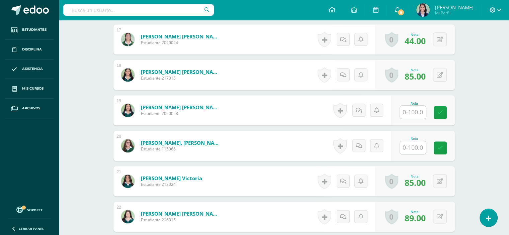
click at [411, 110] on input "text" at bounding box center [413, 112] width 26 height 13
type input "0"
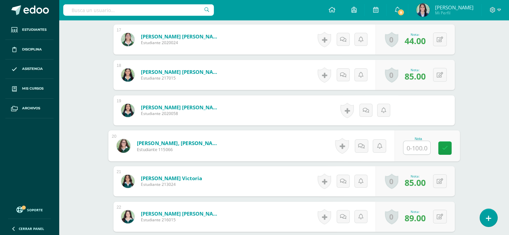
type input "0"
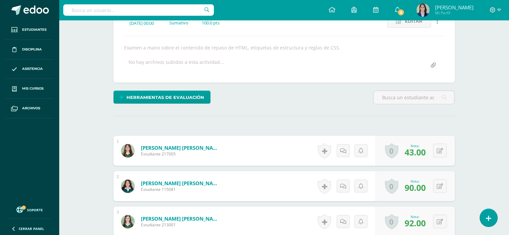
scroll to position [0, 0]
